Goal: Use online tool/utility

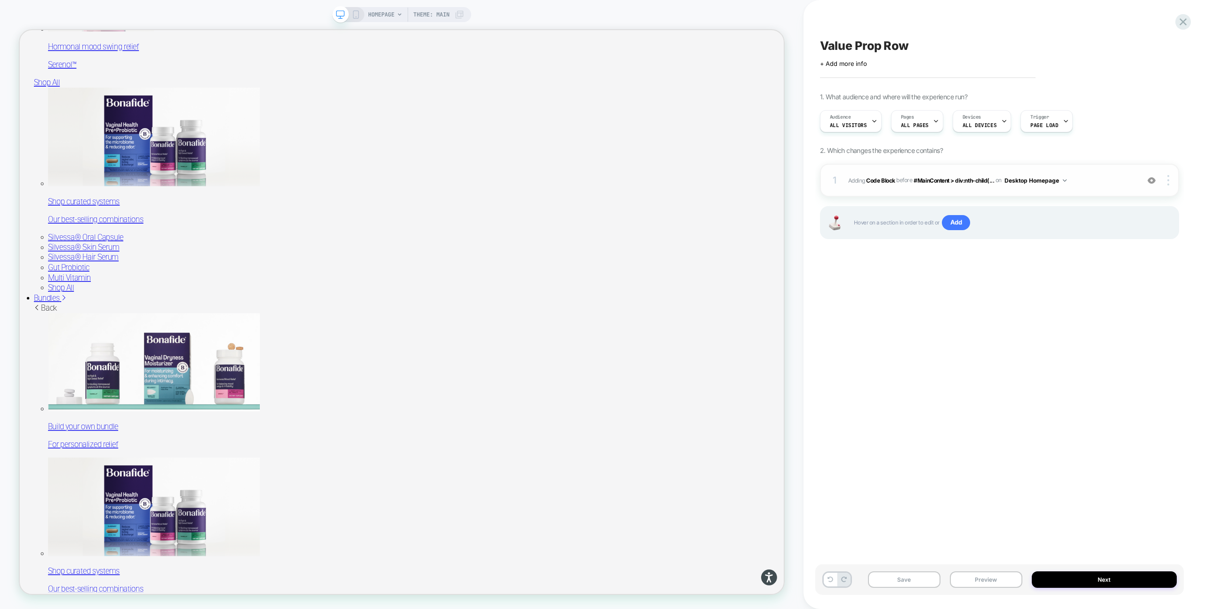
scroll to position [1070, 0]
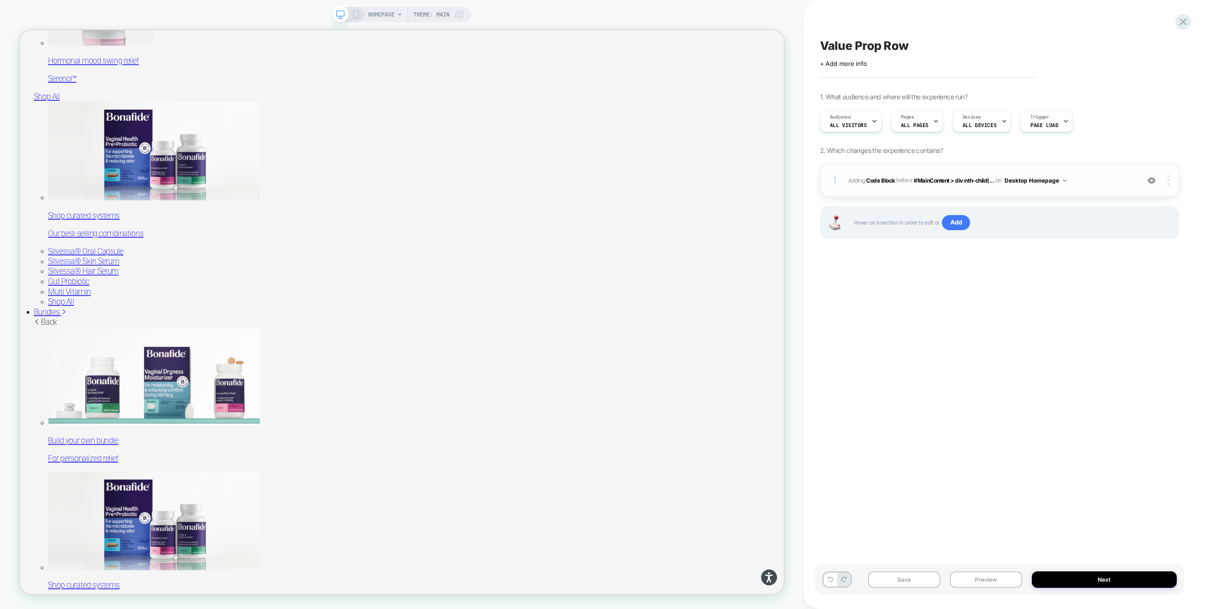
click at [1119, 181] on span "Adding Code Block BEFORE #MainContent > div:nth-child(... #MainContent > div:nt…" at bounding box center [991, 181] width 286 height 12
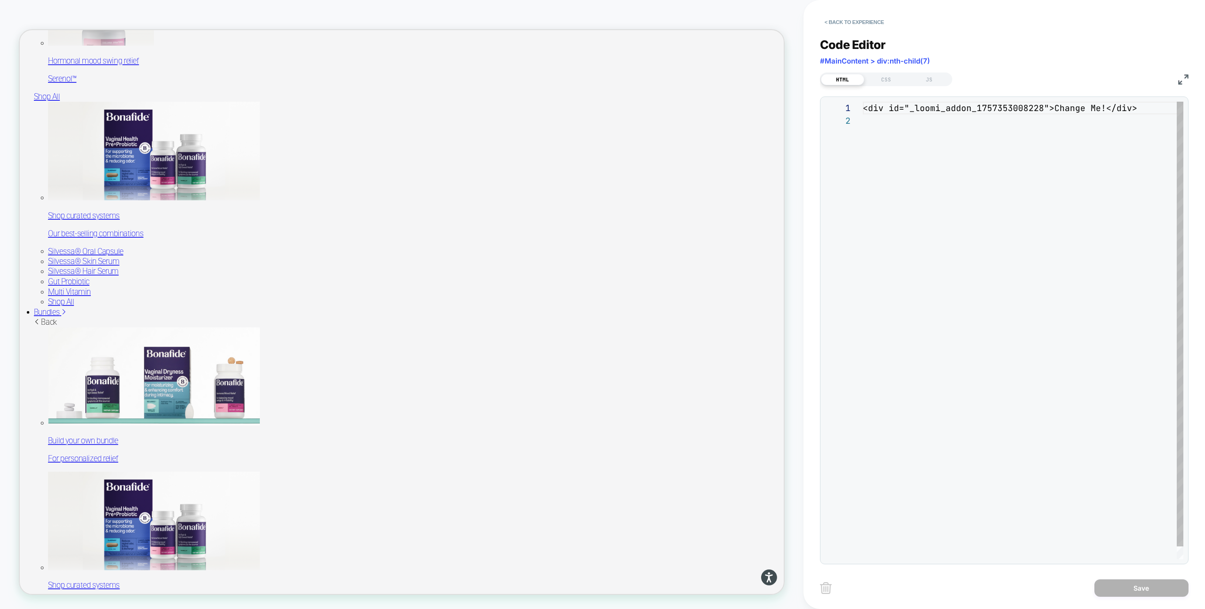
scroll to position [13, 0]
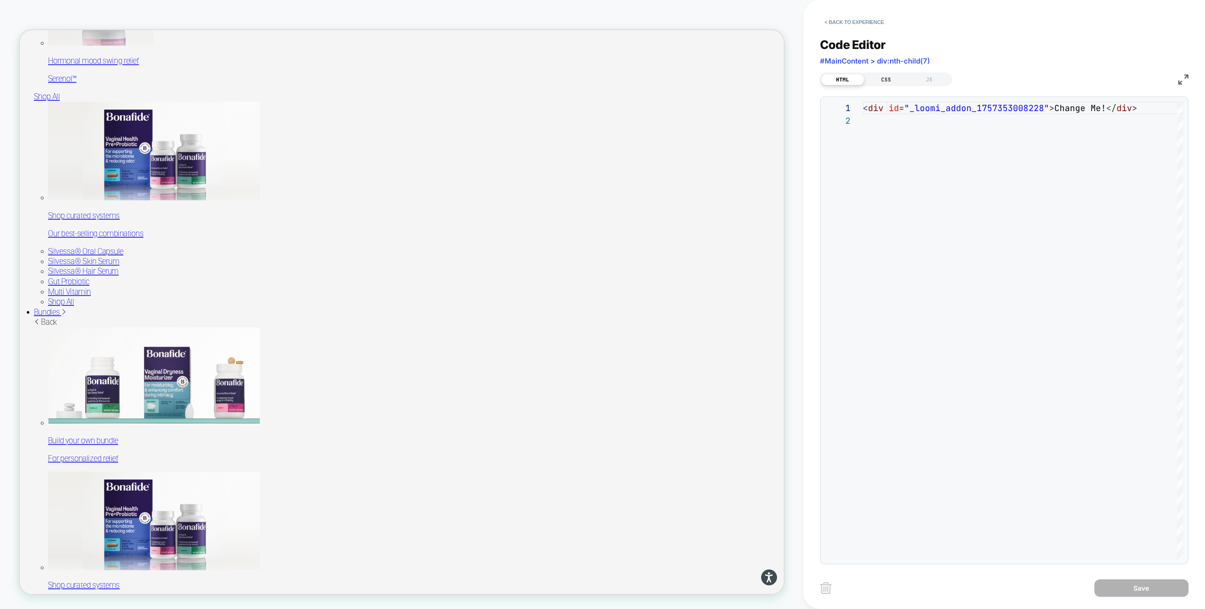
click at [891, 79] on div "CSS" at bounding box center [886, 79] width 43 height 11
click at [929, 80] on div "JS" at bounding box center [929, 79] width 43 height 11
click at [850, 79] on div "HTML" at bounding box center [842, 79] width 43 height 11
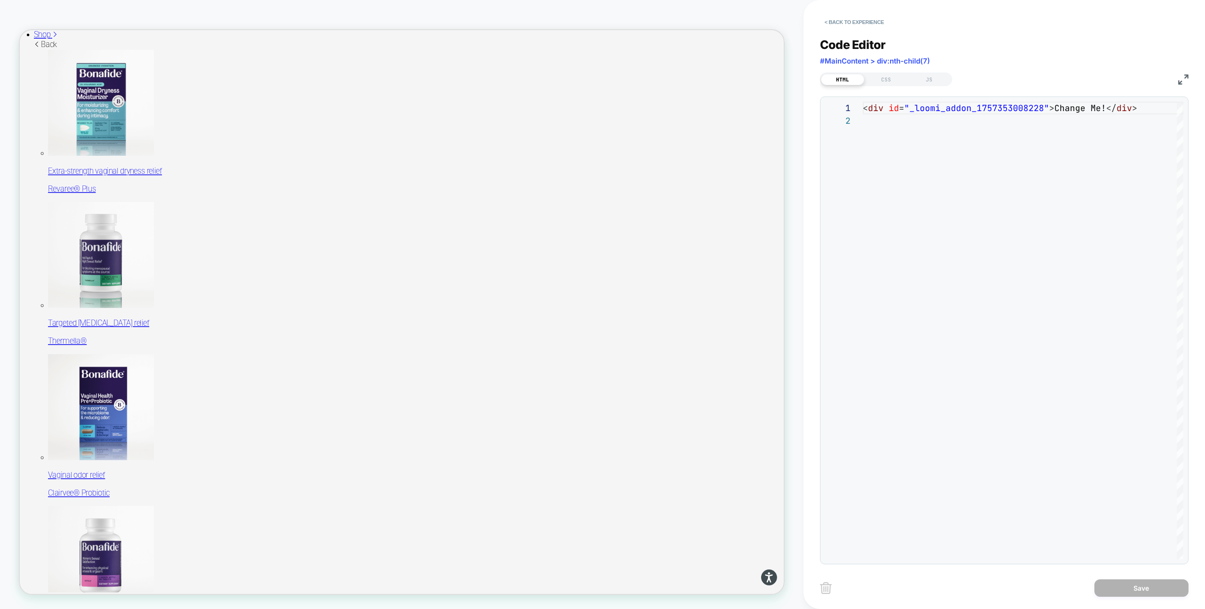
scroll to position [0, 0]
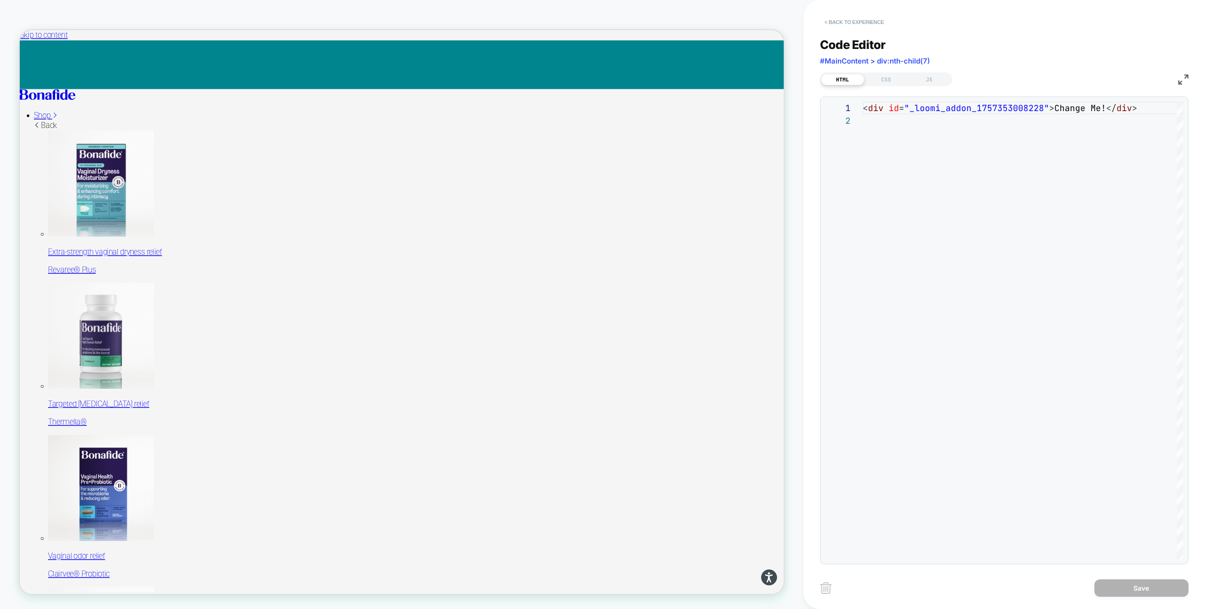
click at [842, 22] on button "< Back to experience" at bounding box center [854, 22] width 69 height 15
